Goal: Task Accomplishment & Management: Use online tool/utility

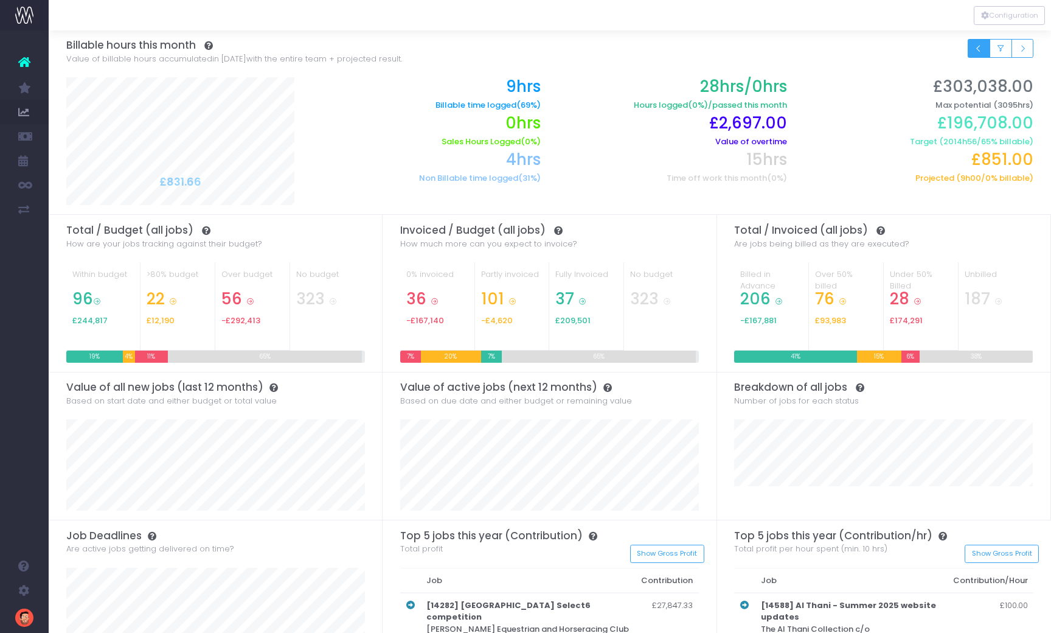
click at [976, 49] on icon "Small button group" at bounding box center [979, 49] width 9 height 0
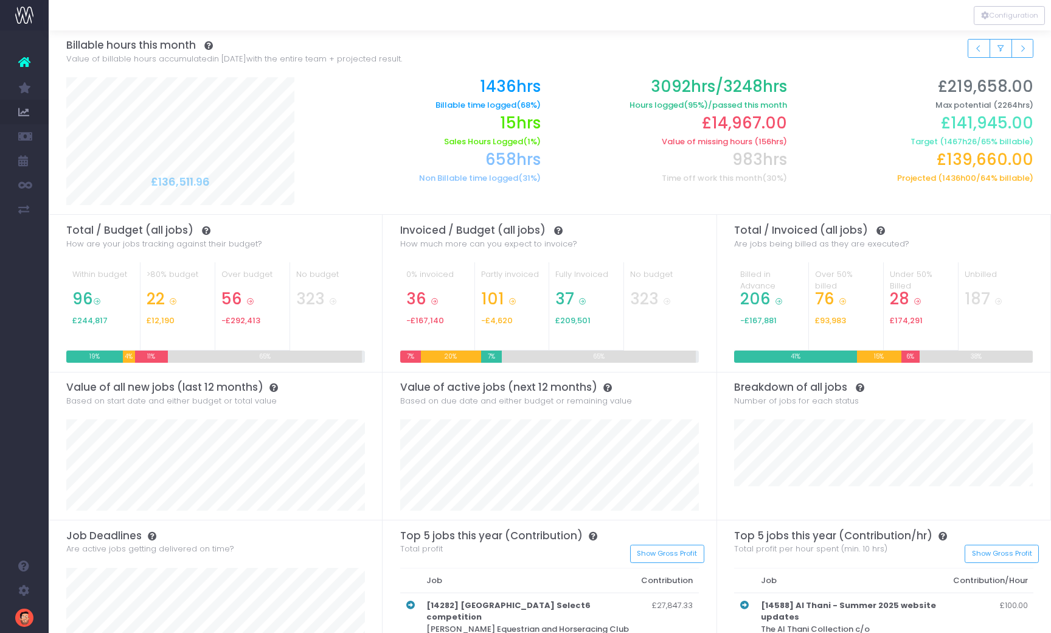
click at [727, 127] on h2 "£14,967.00" at bounding box center [673, 123] width 228 height 19
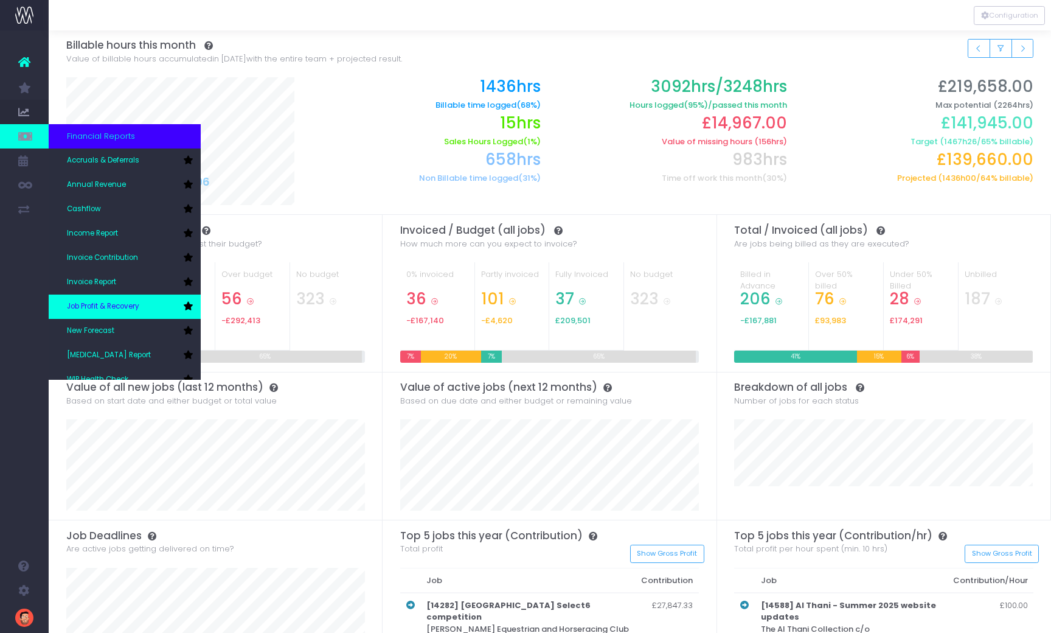
click at [87, 301] on link "Job Profit & Recovery" at bounding box center [125, 307] width 152 height 24
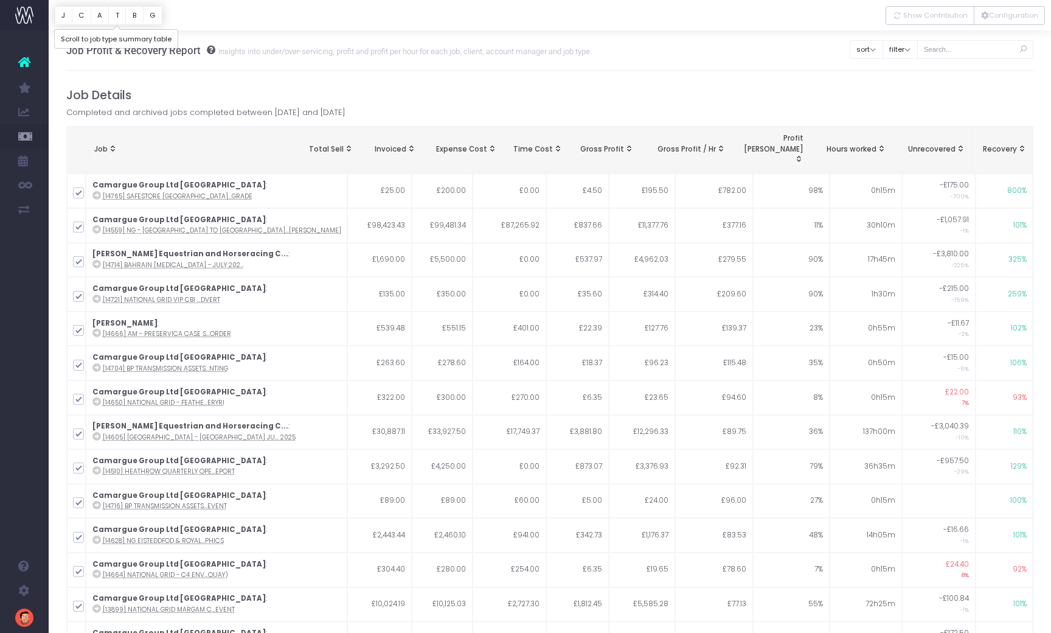
drag, startPoint x: 119, startPoint y: 19, endPoint x: 139, endPoint y: 41, distance: 29.7
click at [119, 19] on button "T" at bounding box center [117, 15] width 18 height 19
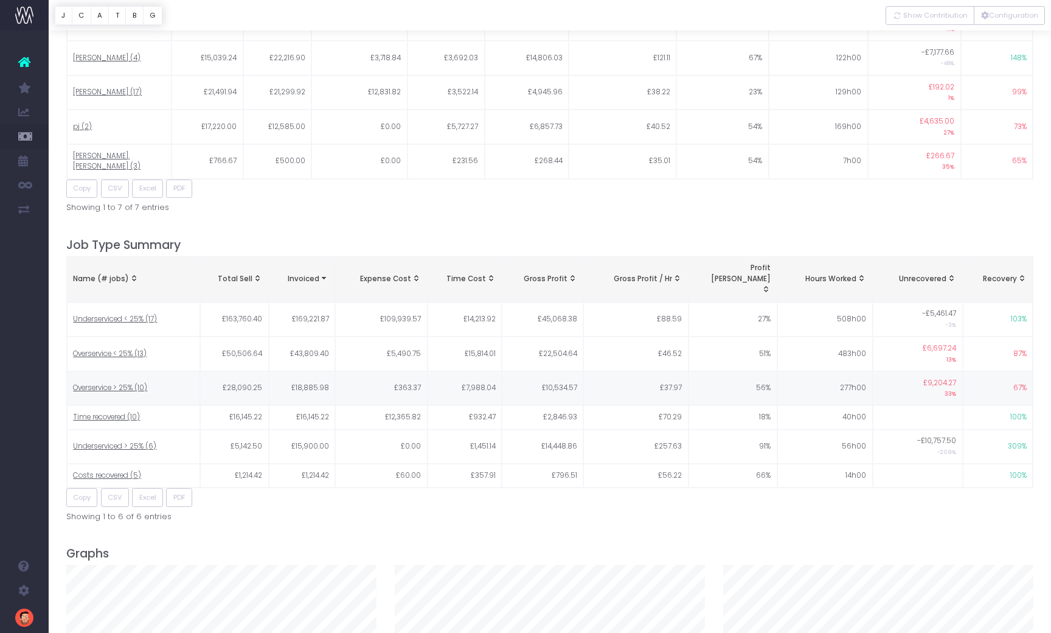
scroll to position [1530, 0]
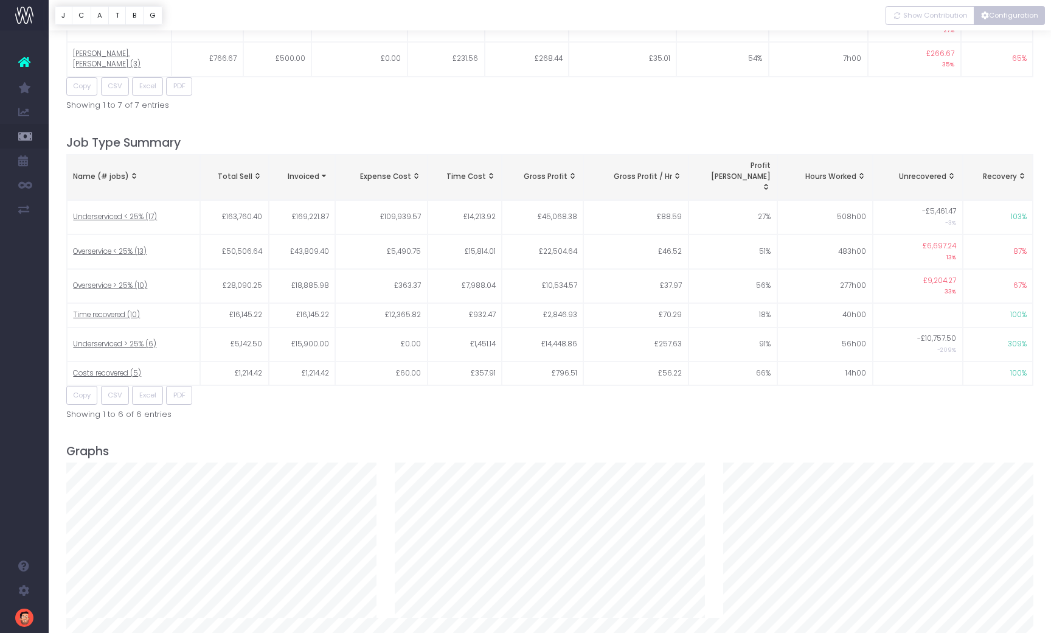
click at [995, 16] on button "Configuration" at bounding box center [1009, 15] width 71 height 19
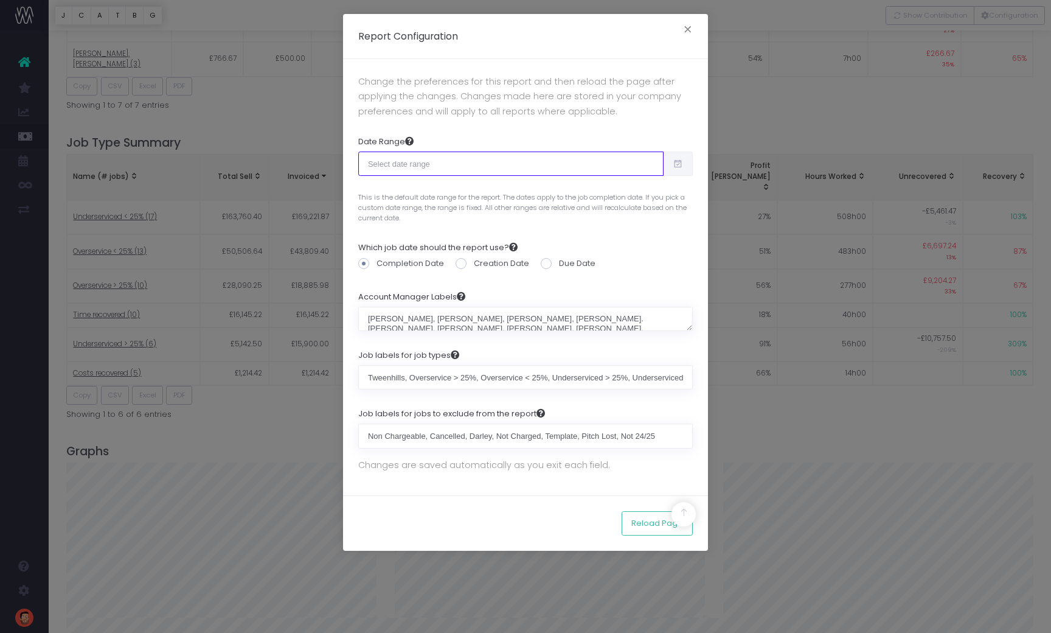
click at [430, 160] on input "text" at bounding box center [510, 164] width 305 height 24
type input "[DATE]"
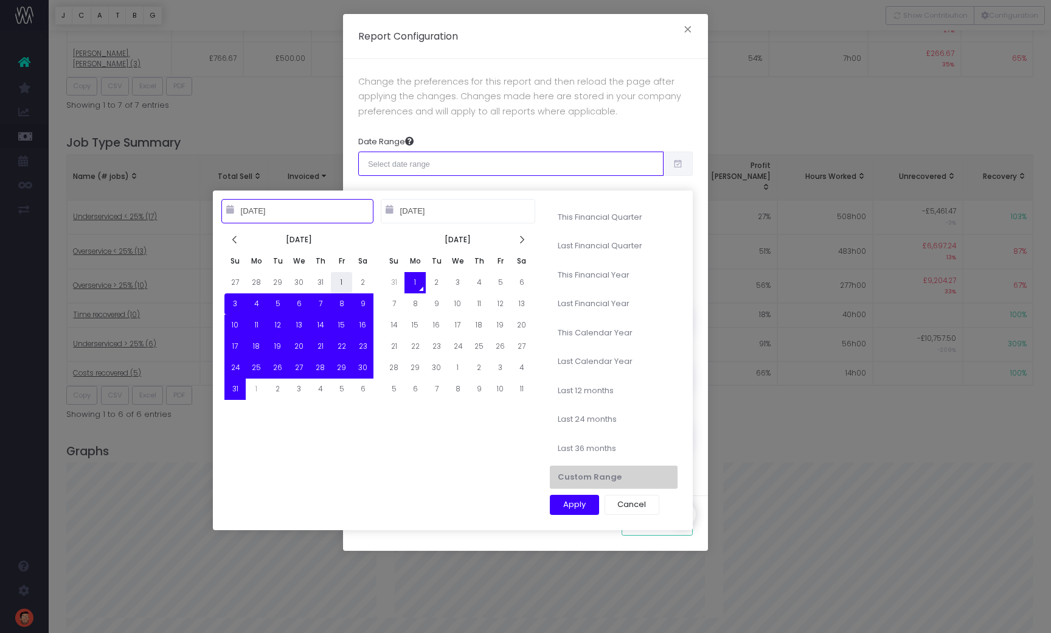
type input "[DATE]"
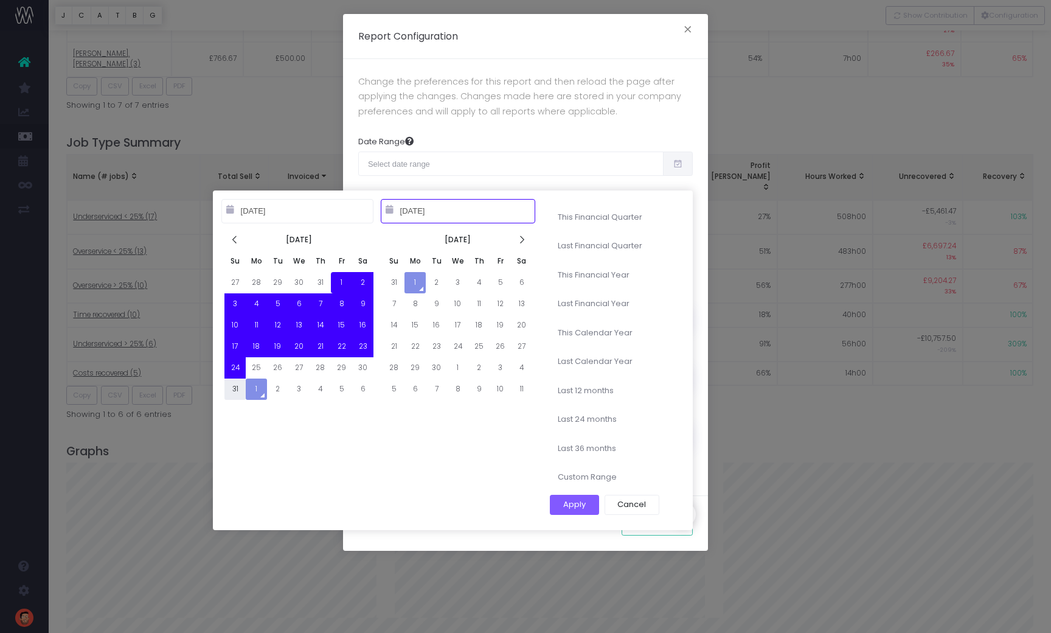
type input "[DATE]"
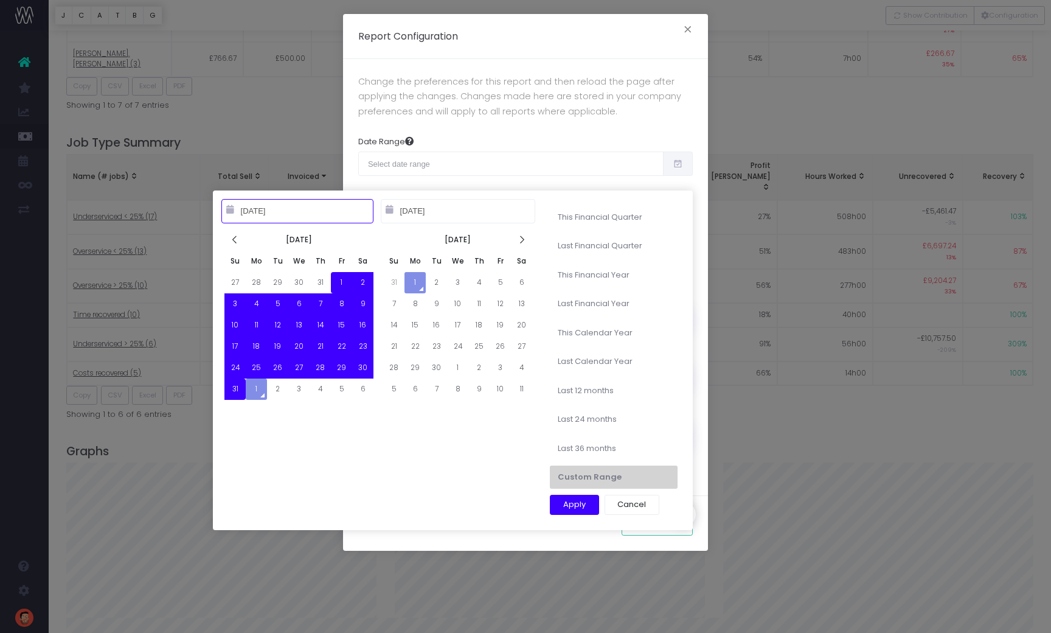
type input "[DATE]"
click at [581, 502] on button "Apply" at bounding box center [574, 505] width 49 height 21
type input "[DATE] – [DATE]"
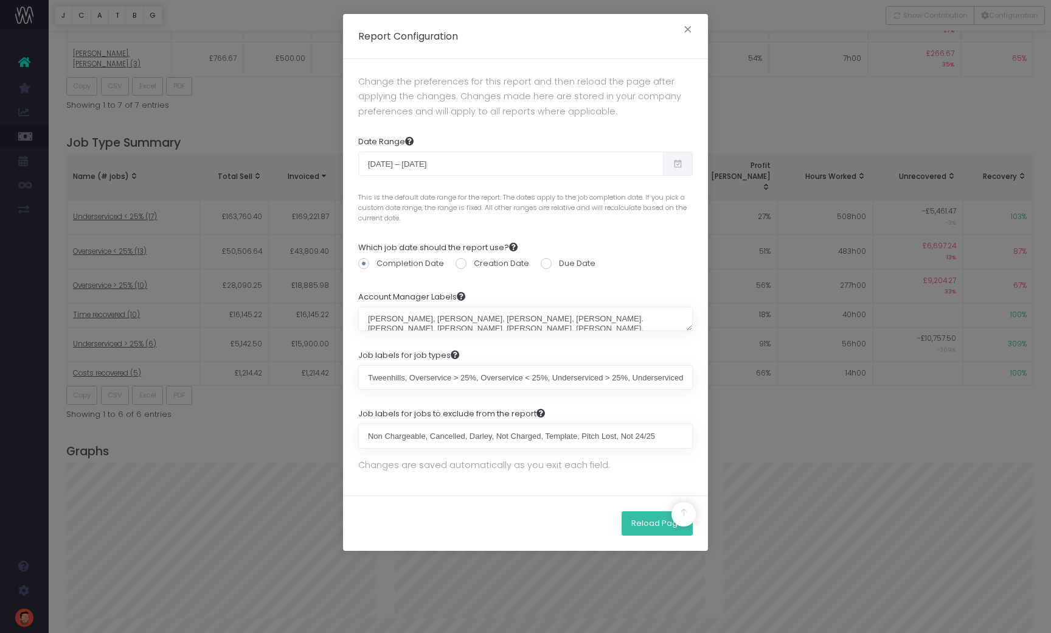
click at [646, 514] on button "Reload Page" at bounding box center [657, 523] width 71 height 24
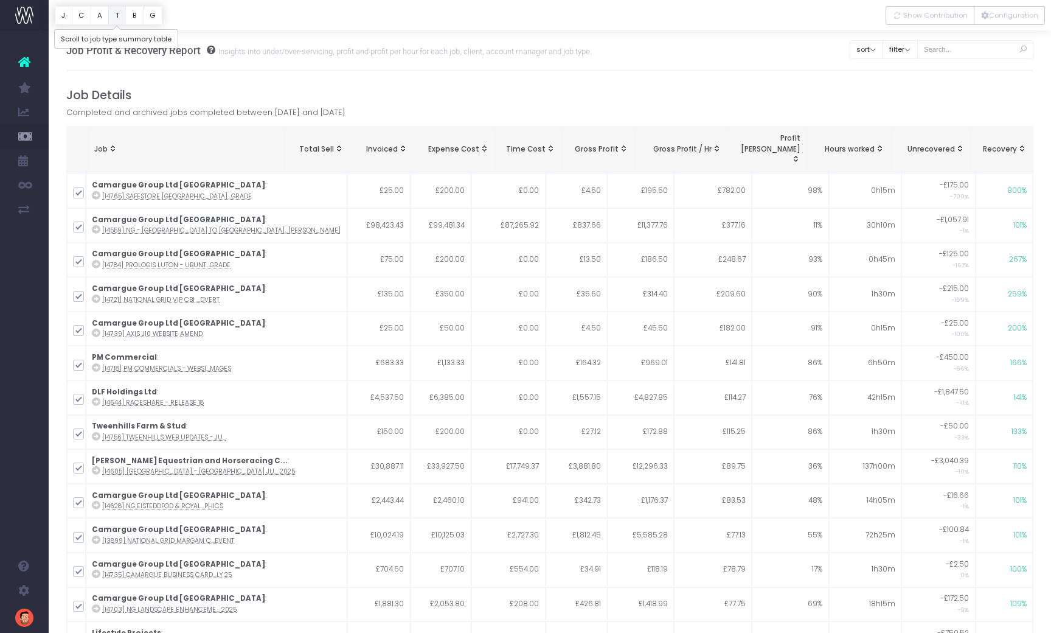
click at [119, 17] on button "T" at bounding box center [117, 15] width 18 height 19
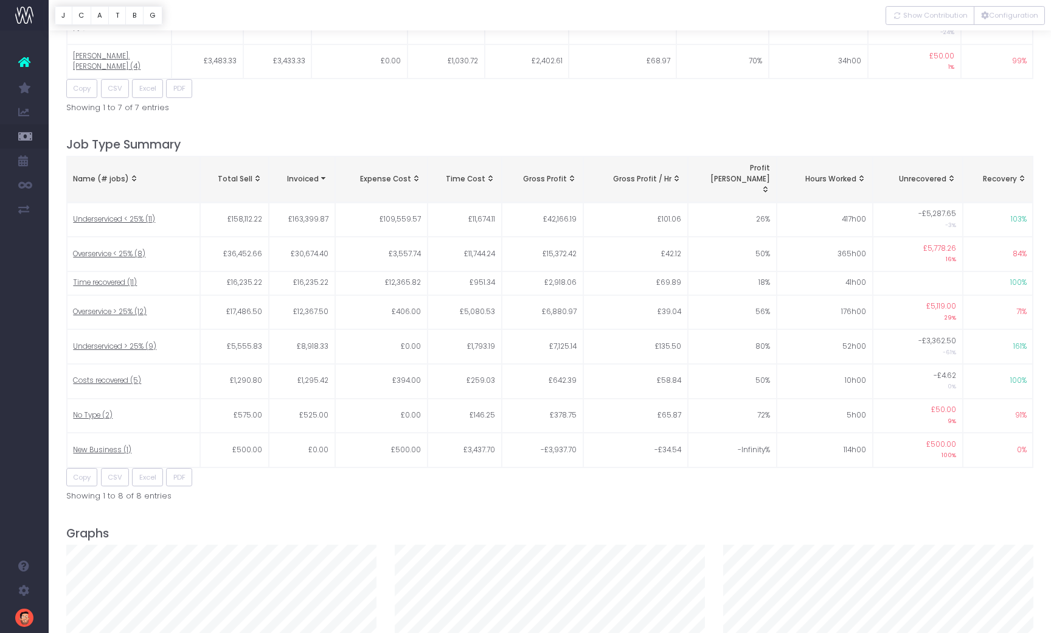
scroll to position [1562, 0]
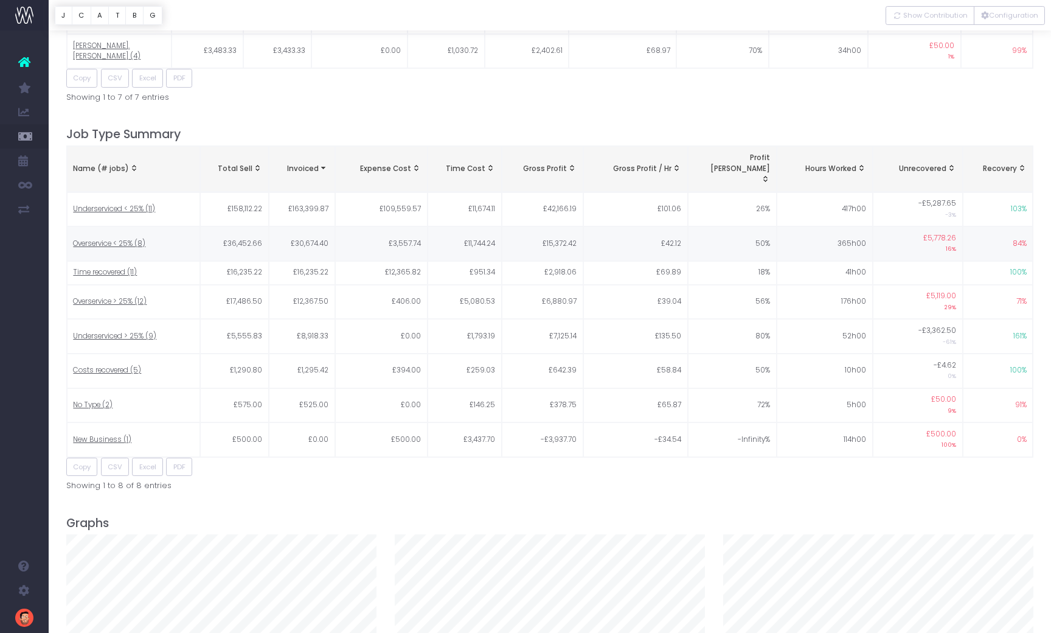
click at [116, 239] on span "Overservice < 25% (8)" at bounding box center [109, 244] width 72 height 11
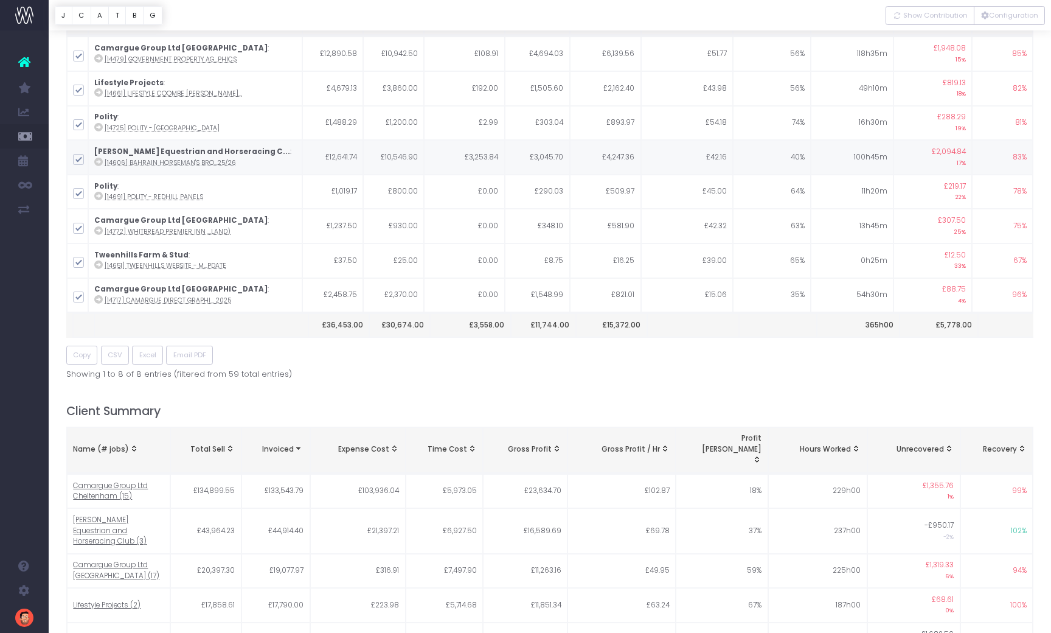
scroll to position [0, 0]
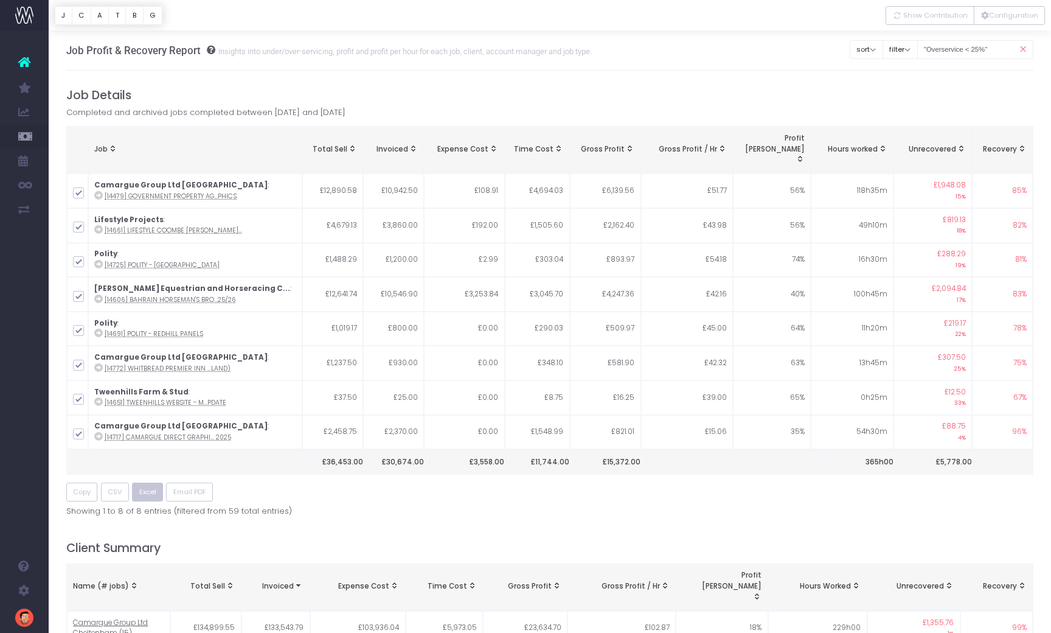
click at [146, 487] on span "Excel" at bounding box center [147, 492] width 17 height 10
click at [120, 16] on button "T" at bounding box center [117, 15] width 18 height 19
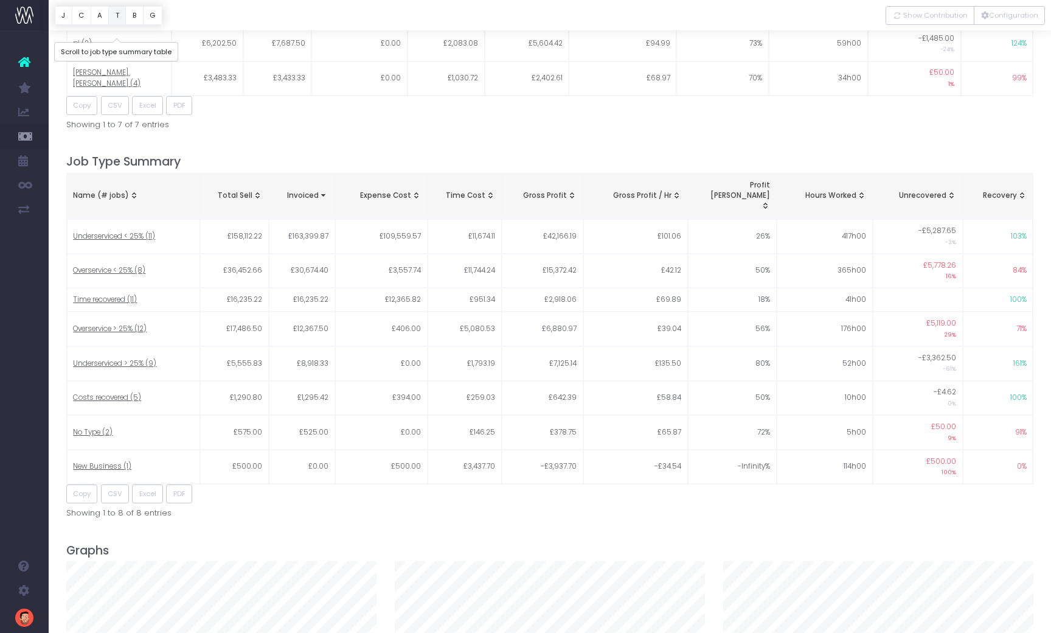
scroll to position [1371, 0]
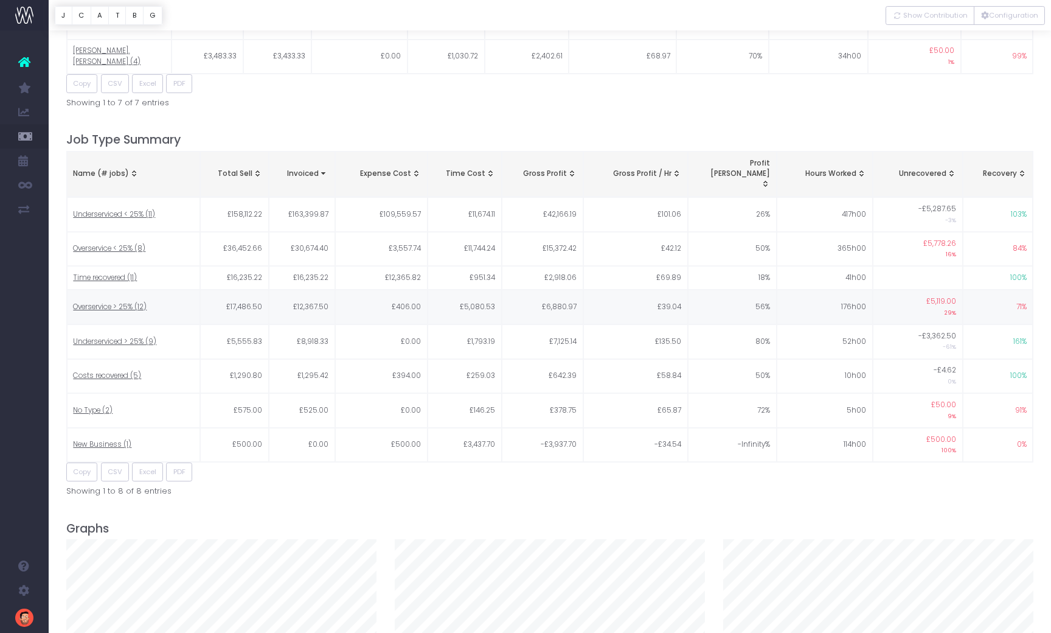
click at [107, 302] on span "Overservice > 25% (12)" at bounding box center [110, 307] width 74 height 11
type input ""Overservice > 25%""
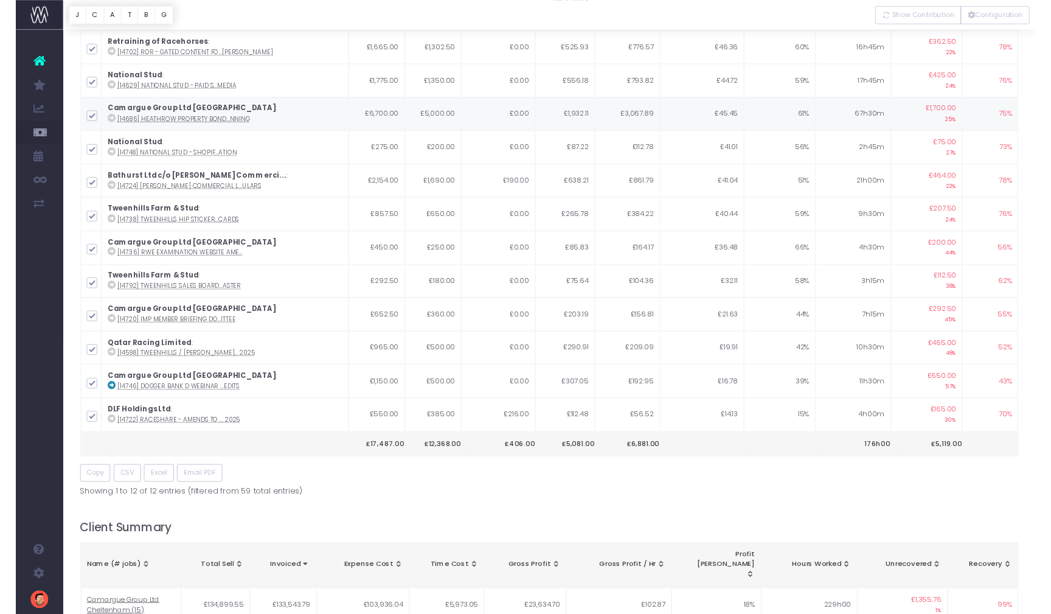
scroll to position [0, 0]
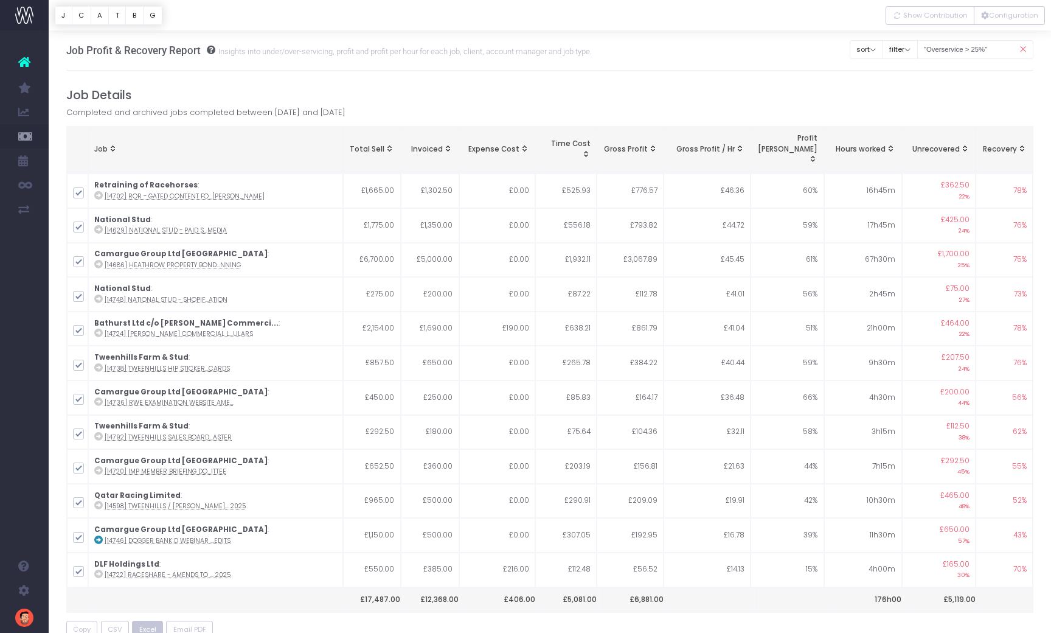
click at [148, 624] on span "Excel" at bounding box center [147, 629] width 17 height 10
